Goal: Information Seeking & Learning: Learn about a topic

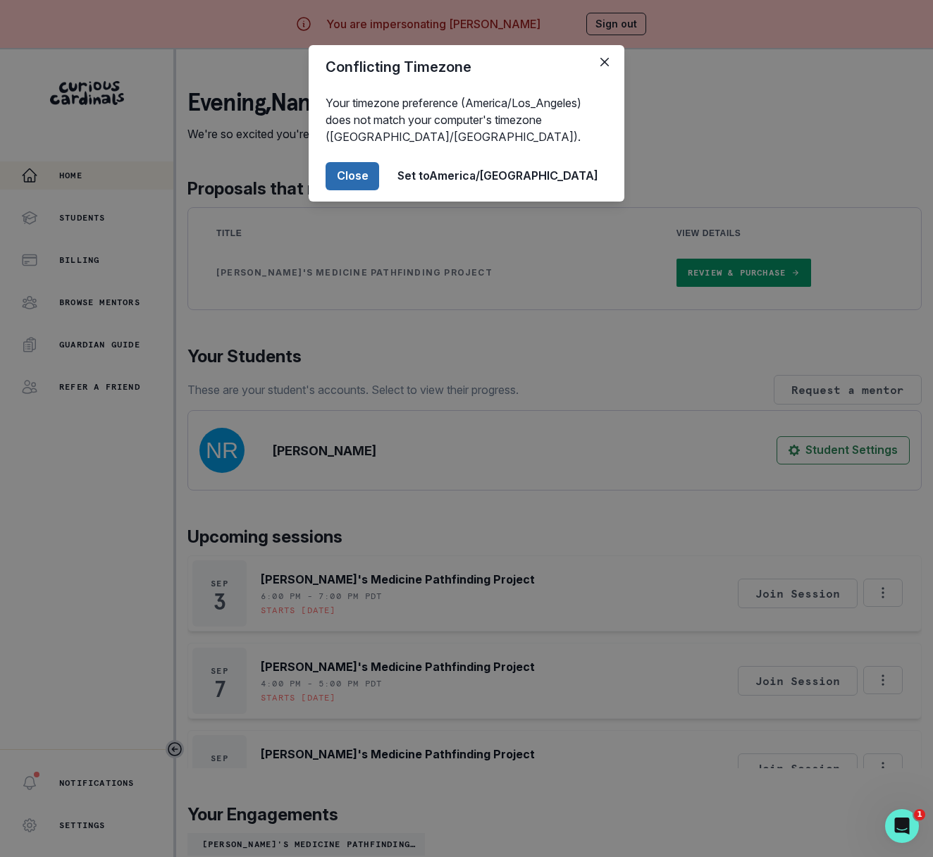
click at [379, 170] on button "Close" at bounding box center [353, 176] width 54 height 28
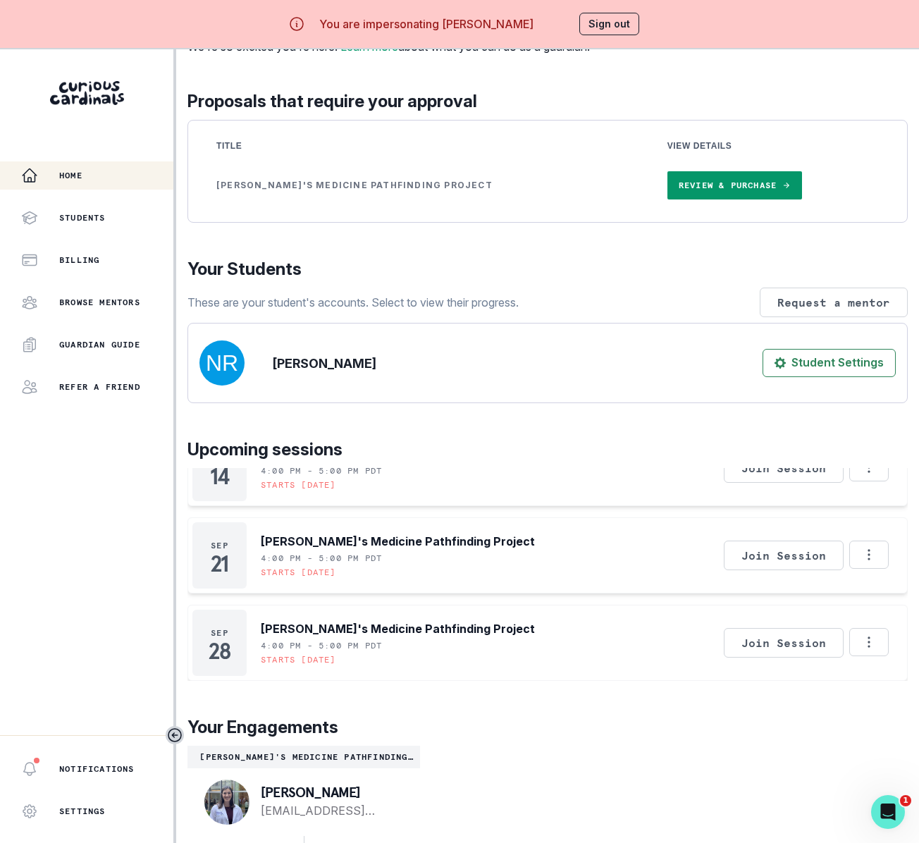
scroll to position [63, 0]
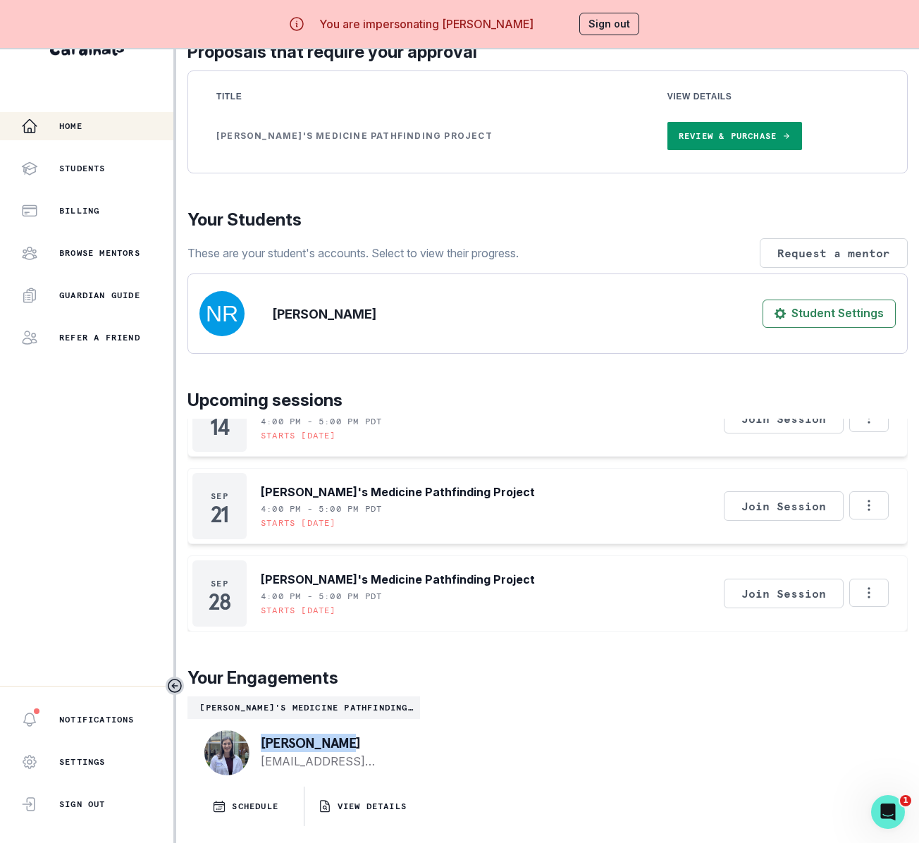
drag, startPoint x: 357, startPoint y: 739, endPoint x: 263, endPoint y: 745, distance: 93.9
click at [263, 745] on p "[PERSON_NAME]" at bounding box center [329, 743] width 137 height 14
copy p "[PERSON_NAME]"
click at [383, 814] on button "VIEW DETAILS" at bounding box center [362, 806] width 116 height 39
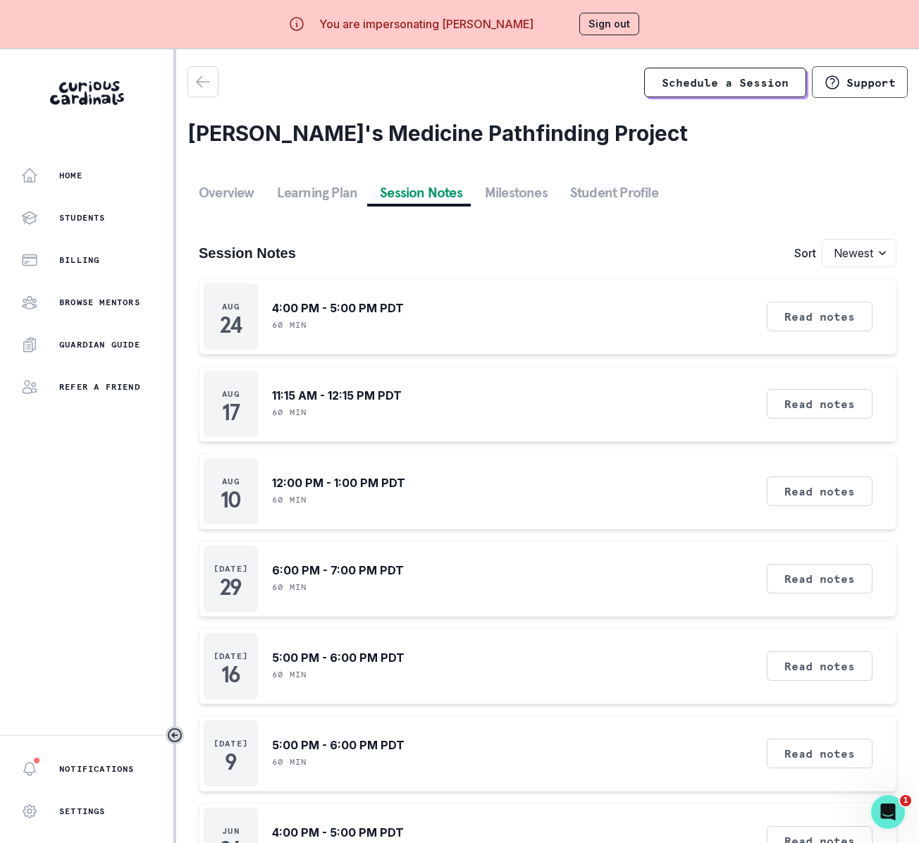
click at [421, 187] on button "Session Notes" at bounding box center [421, 192] width 105 height 25
click at [846, 505] on button "Read notes" at bounding box center [820, 491] width 106 height 30
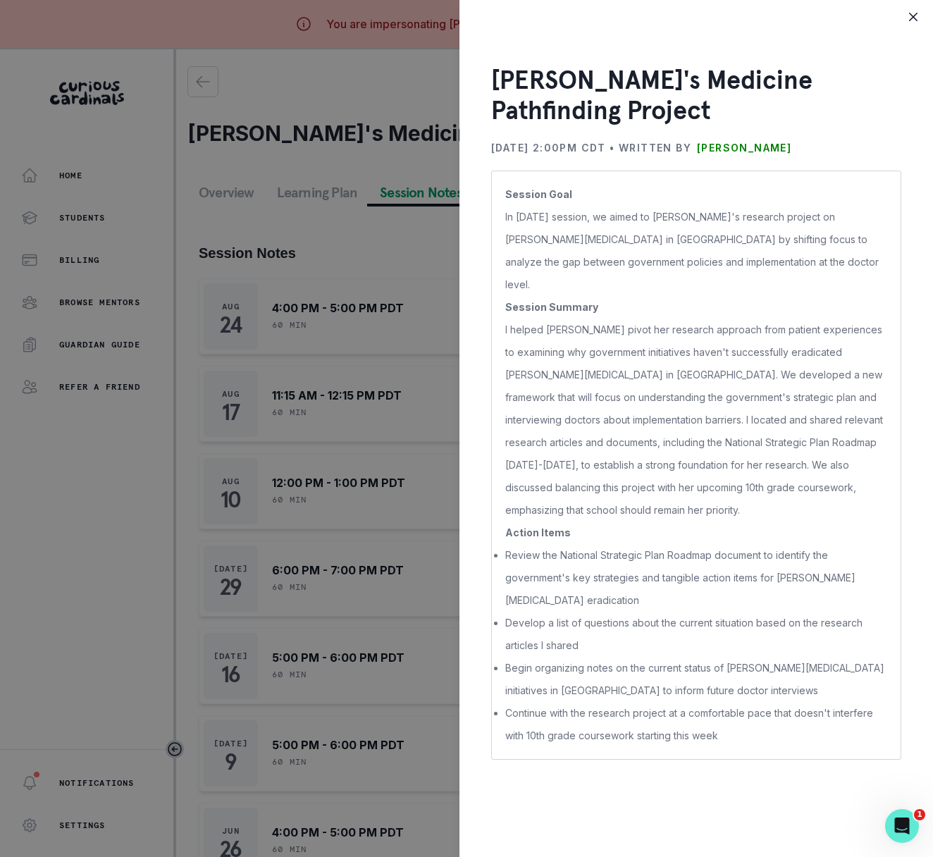
drag, startPoint x: 912, startPoint y: 17, endPoint x: 902, endPoint y: 35, distance: 20.2
click at [912, 18] on icon "Close" at bounding box center [913, 17] width 8 height 8
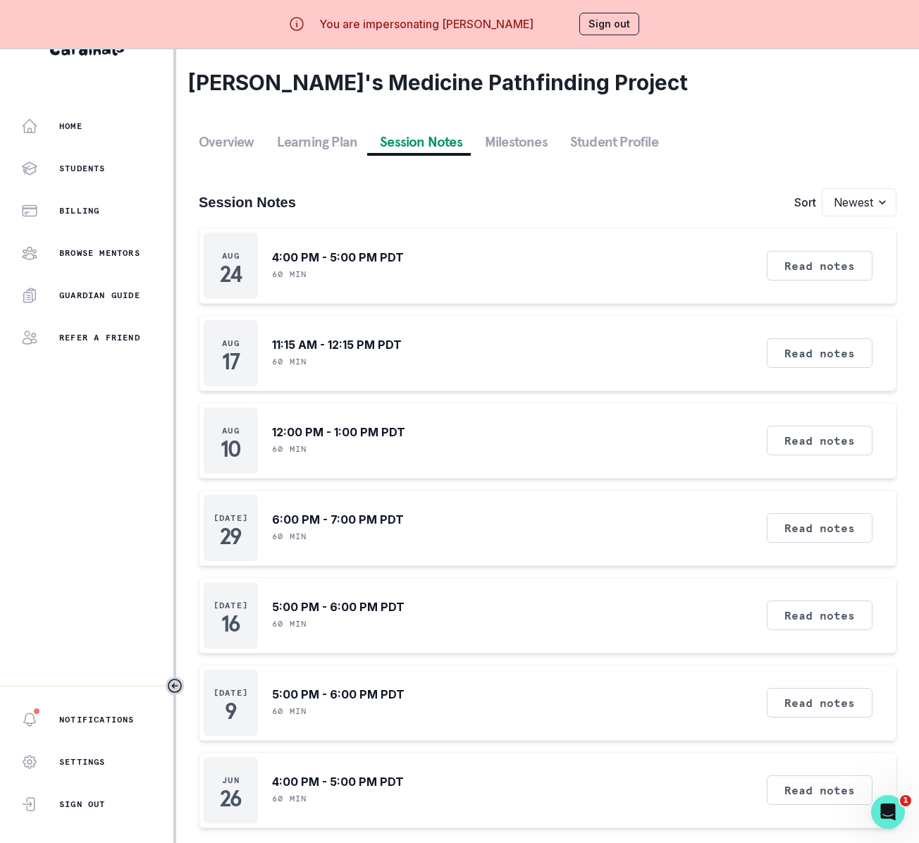
click at [610, 19] on button "Sign out" at bounding box center [609, 24] width 60 height 23
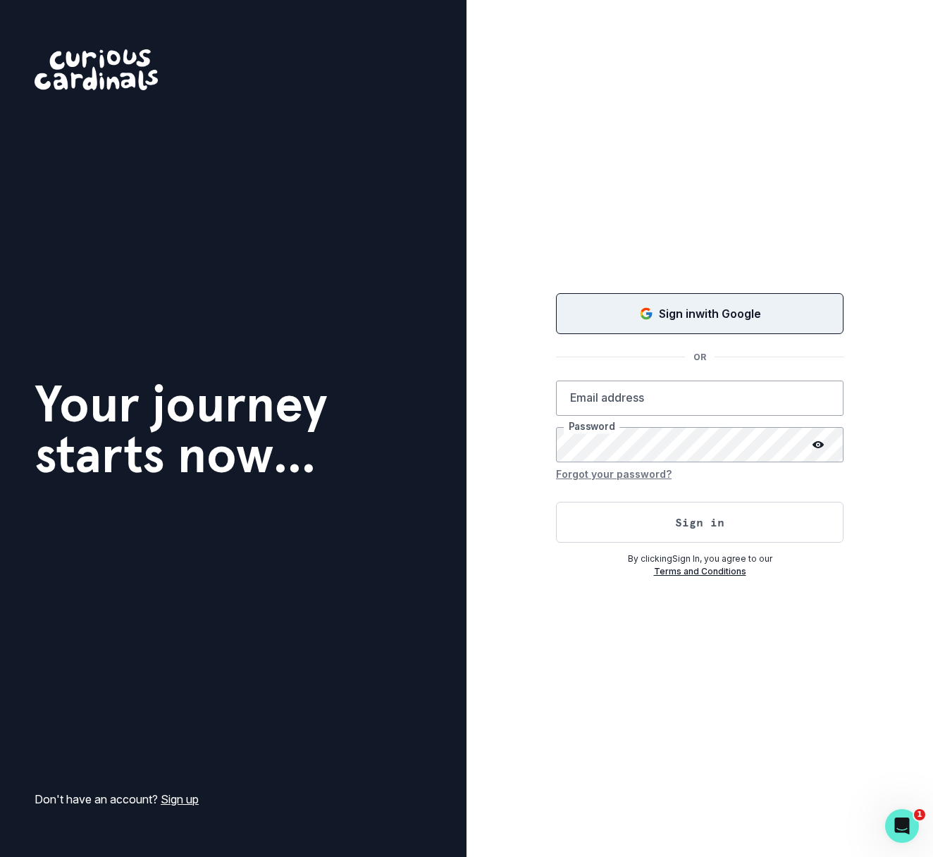
click at [751, 309] on p "Sign in with Google" at bounding box center [710, 313] width 102 height 17
